Goal: Task Accomplishment & Management: Manage account settings

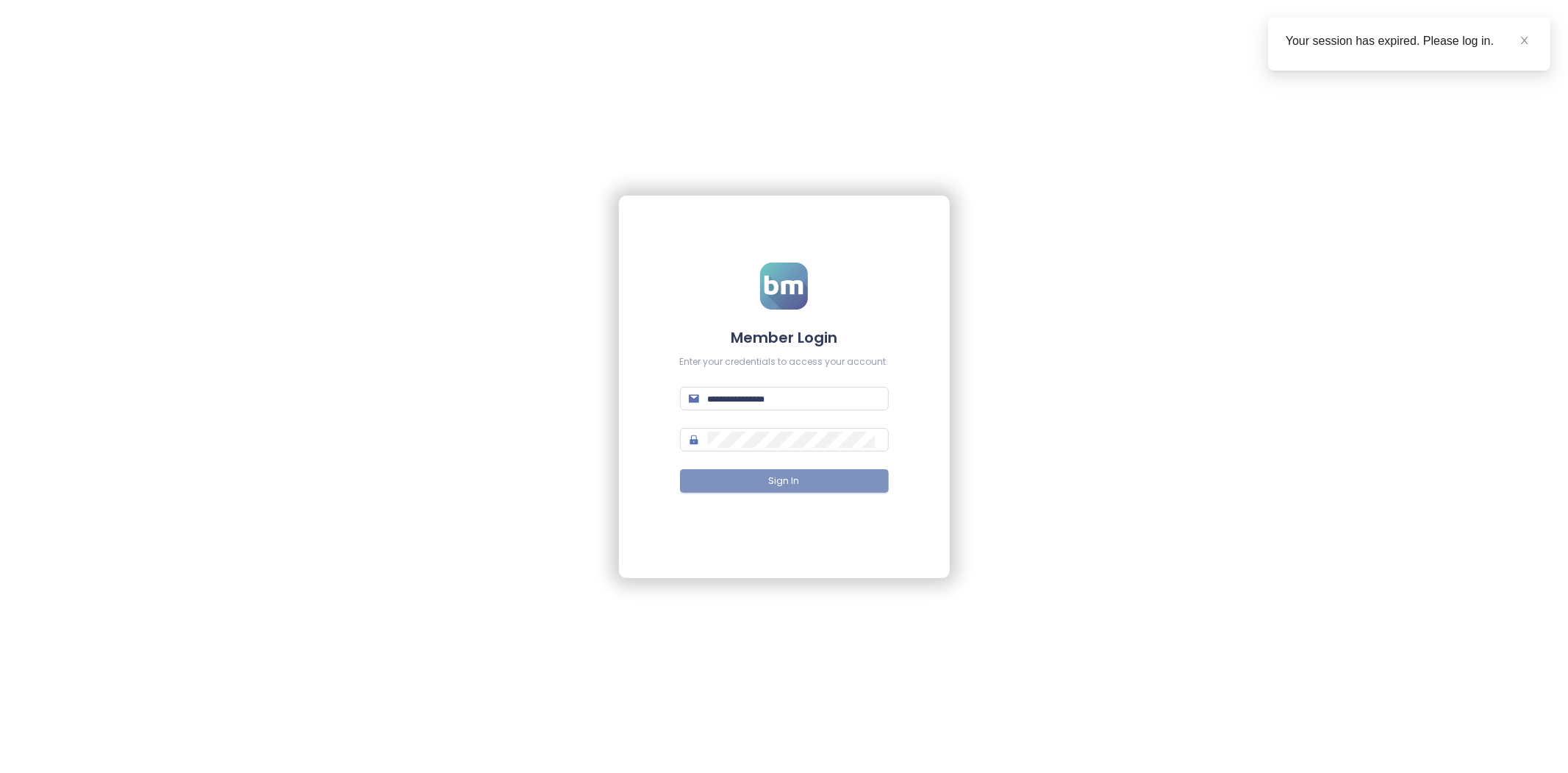
type input "**********"
click at [818, 470] on button "Sign In" at bounding box center [784, 481] width 209 height 23
click at [1524, 43] on icon "close" at bounding box center [1525, 40] width 10 height 10
